Goal: Task Accomplishment & Management: Complete application form

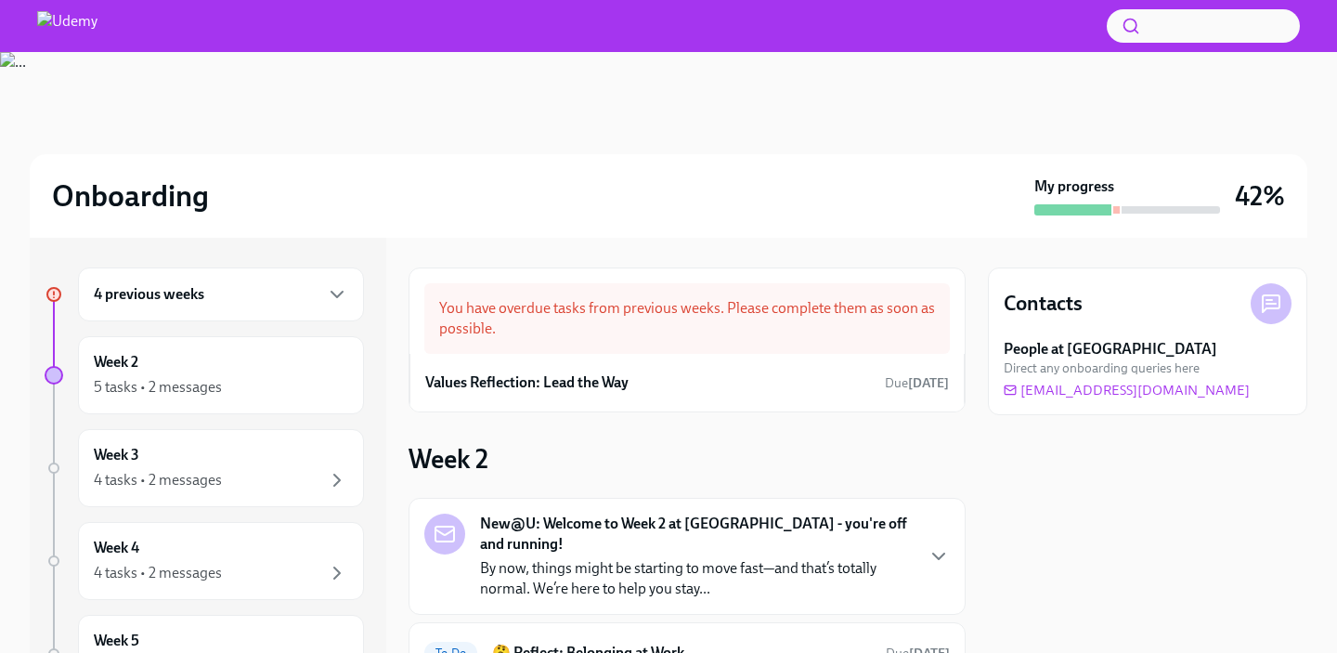
click at [240, 306] on div "4 previous weeks" at bounding box center [221, 294] width 286 height 54
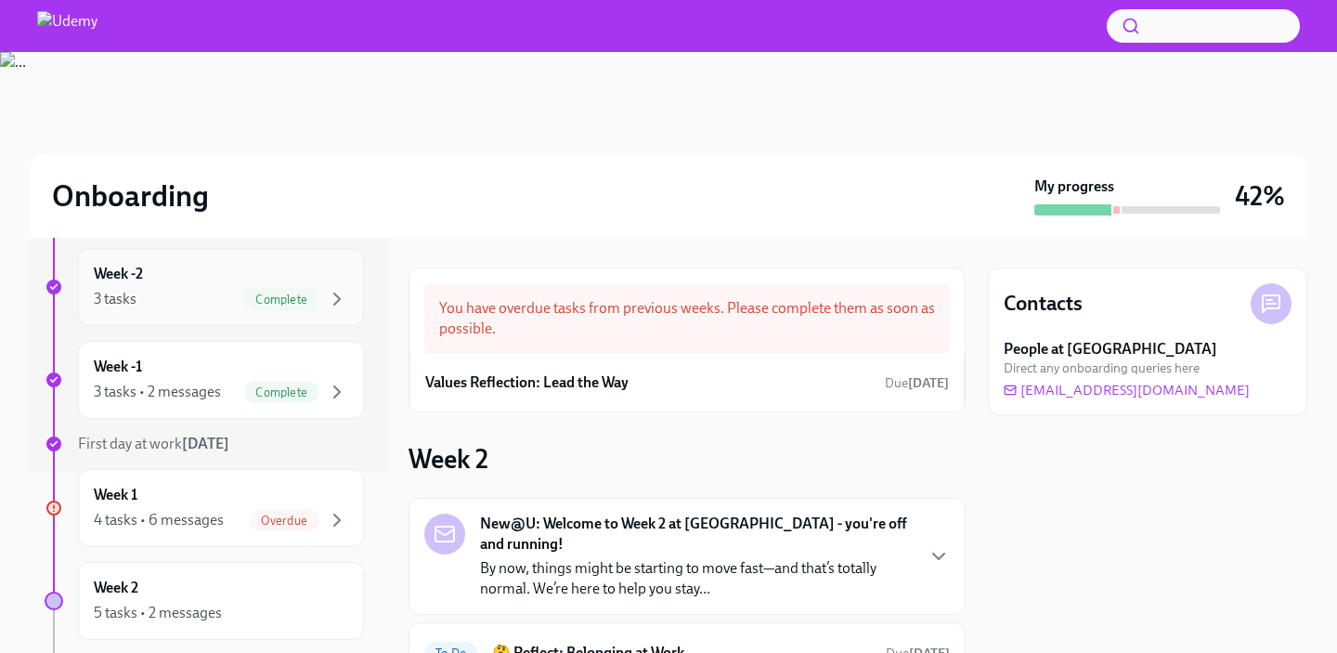
scroll to position [199, 0]
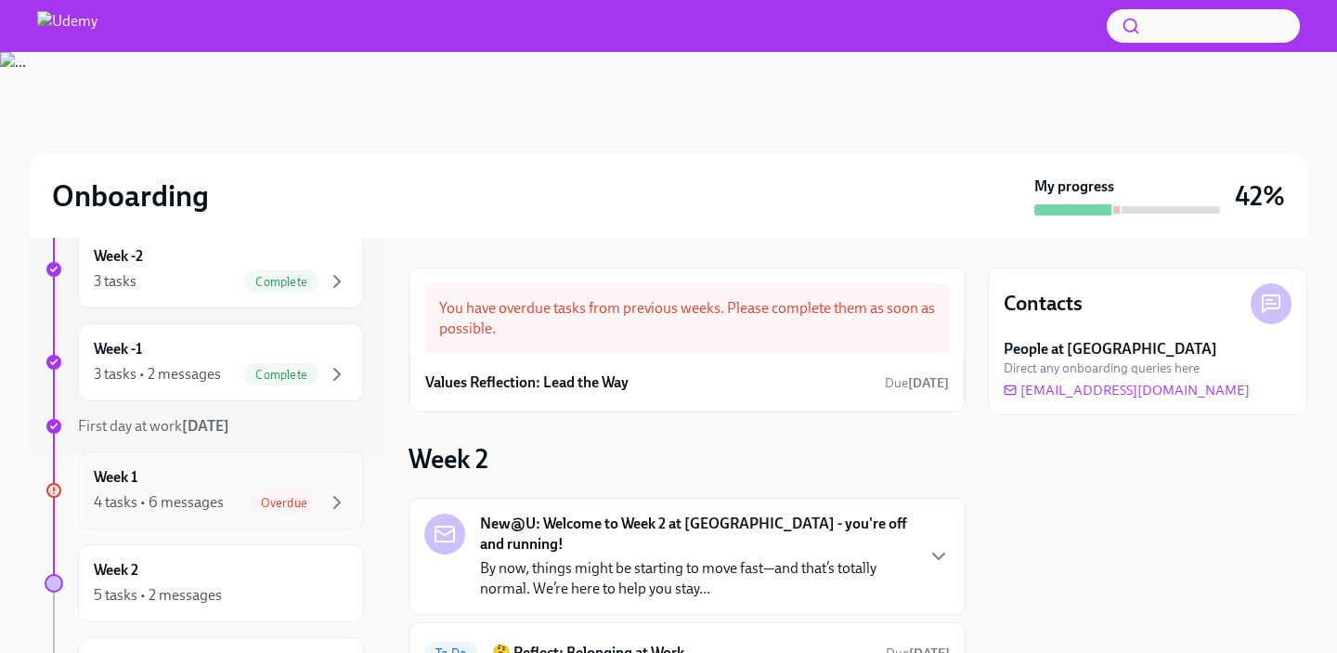
click at [236, 484] on div "Week 1 4 tasks • 6 messages Overdue" at bounding box center [221, 490] width 254 height 46
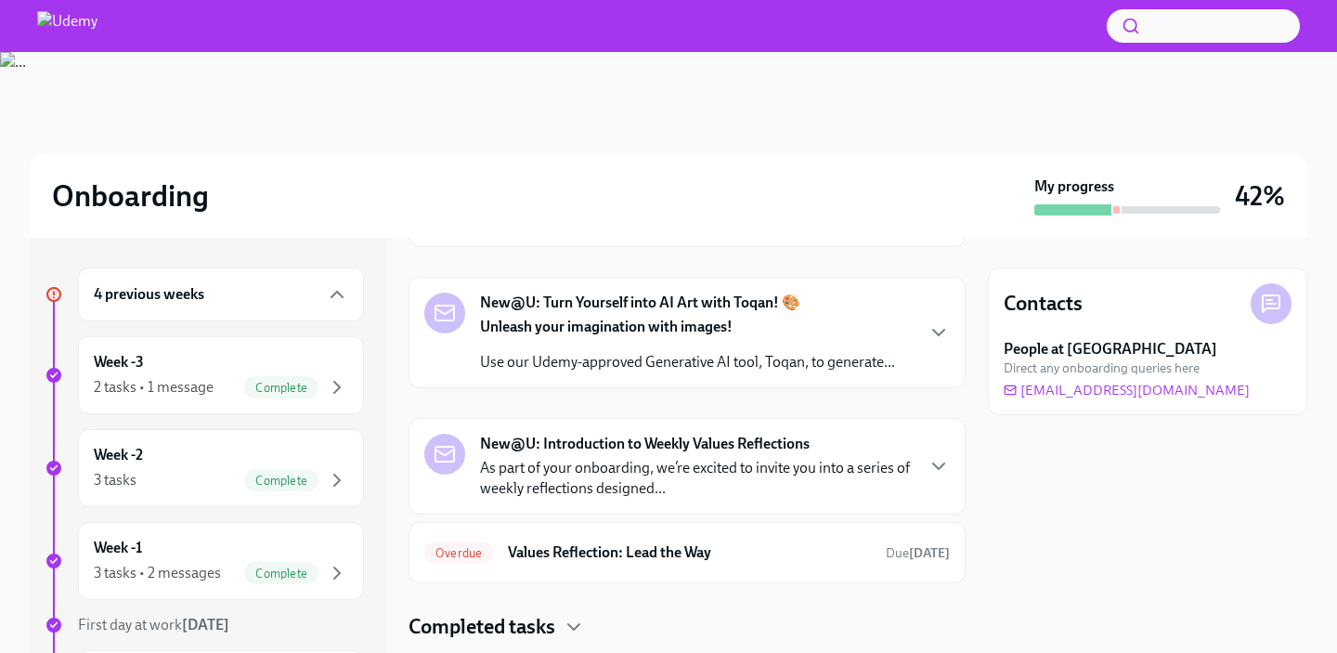
scroll to position [669, 0]
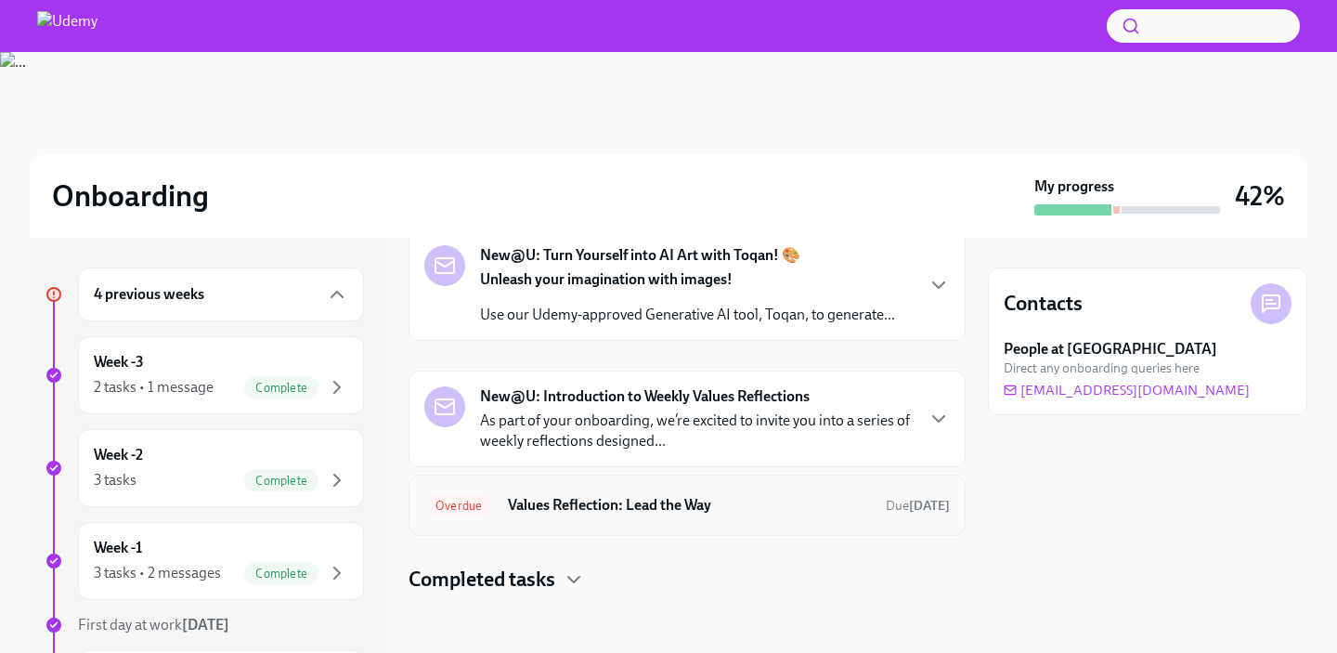
click at [590, 499] on h6 "Values Reflection: Lead the Way" at bounding box center [689, 505] width 363 height 20
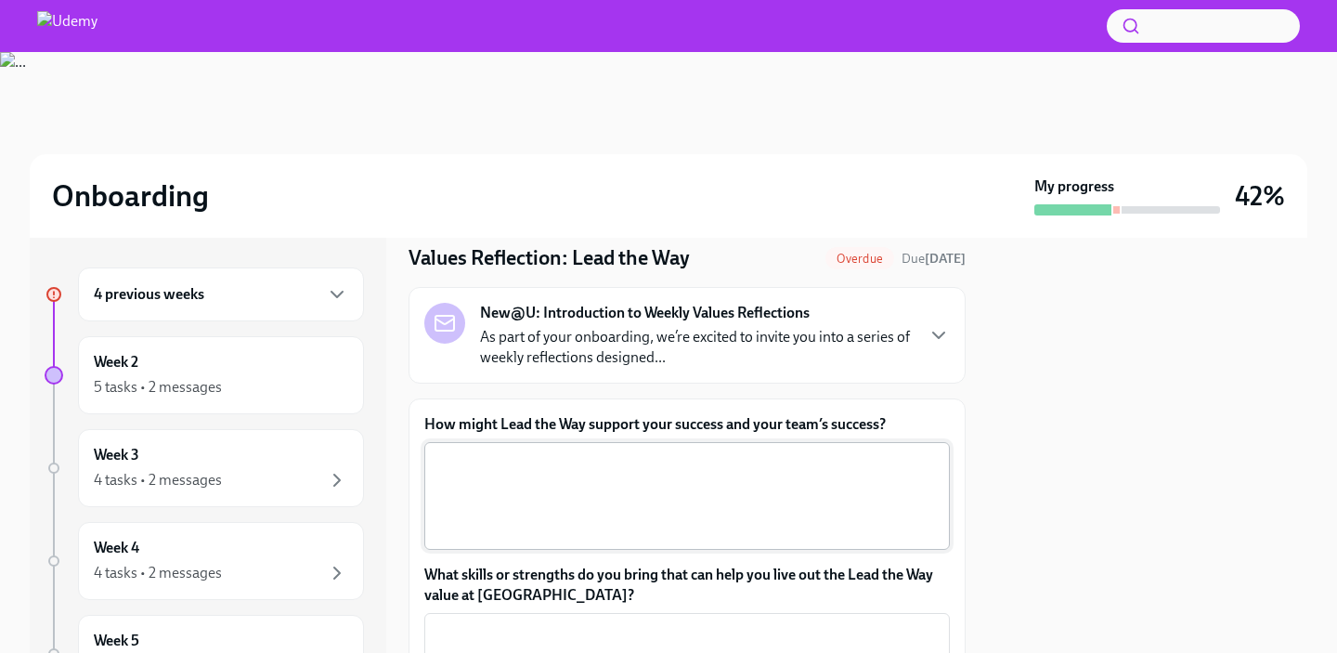
scroll to position [59, 0]
click at [923, 333] on div "New@U: Introduction to Weekly Values Reflections As part of your onboarding, we…" at bounding box center [686, 336] width 525 height 65
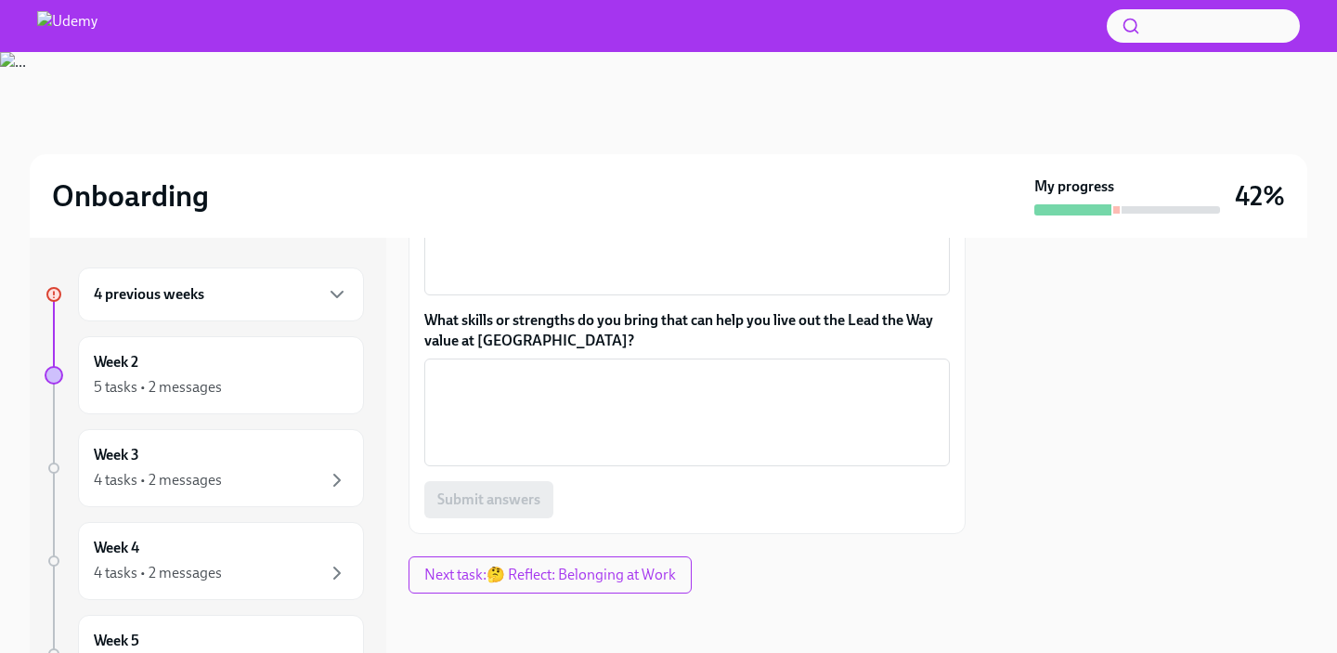
scroll to position [638, 0]
click at [1173, 328] on div at bounding box center [1147, 445] width 319 height 415
